Goal: Task Accomplishment & Management: Manage account settings

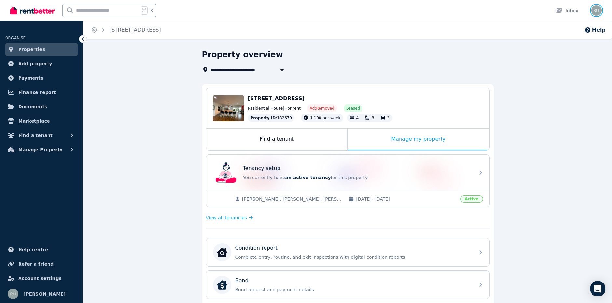
click at [600, 13] on img "button" at bounding box center [596, 10] width 10 height 10
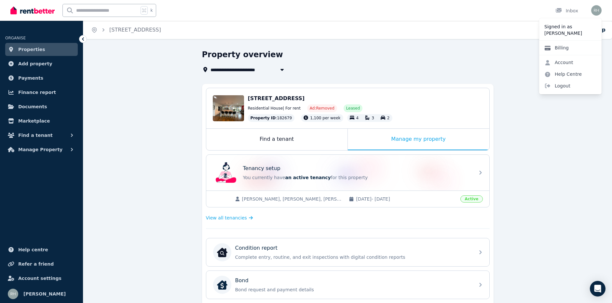
click at [562, 47] on link "Billing" at bounding box center [556, 48] width 35 height 12
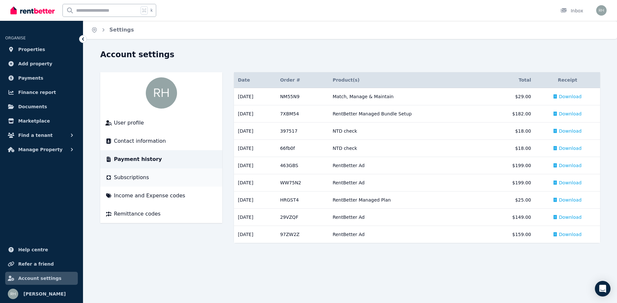
click at [143, 178] on span "Subscriptions" at bounding box center [131, 178] width 35 height 8
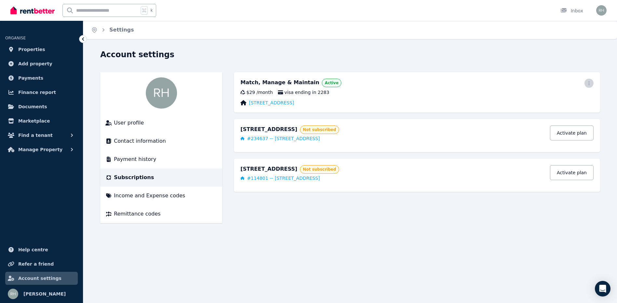
click at [588, 84] on icon "button" at bounding box center [588, 83] width 5 height 5
click at [551, 118] on span "Cancel plan" at bounding box center [559, 122] width 57 height 8
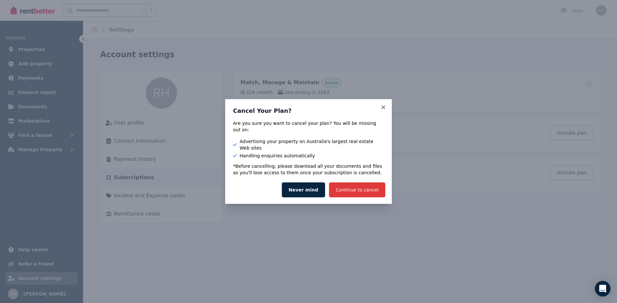
click at [347, 183] on button "Continue to cancel" at bounding box center [357, 190] width 56 height 15
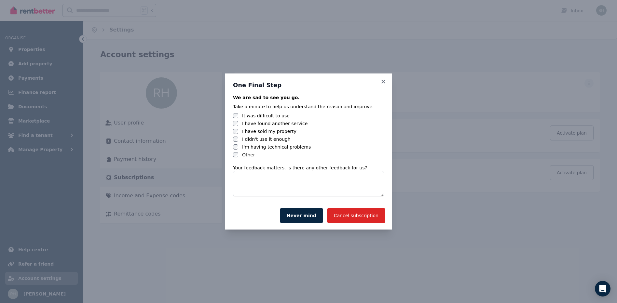
click at [268, 139] on label "I didn't use it enough" at bounding box center [266, 139] width 48 height 7
click at [336, 214] on button "Cancel subscription" at bounding box center [356, 215] width 58 height 15
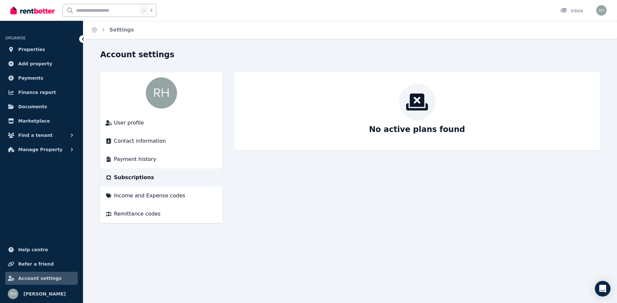
click at [335, 213] on main "No active plans found" at bounding box center [417, 147] width 366 height 151
